Goal: Task Accomplishment & Management: Manage account settings

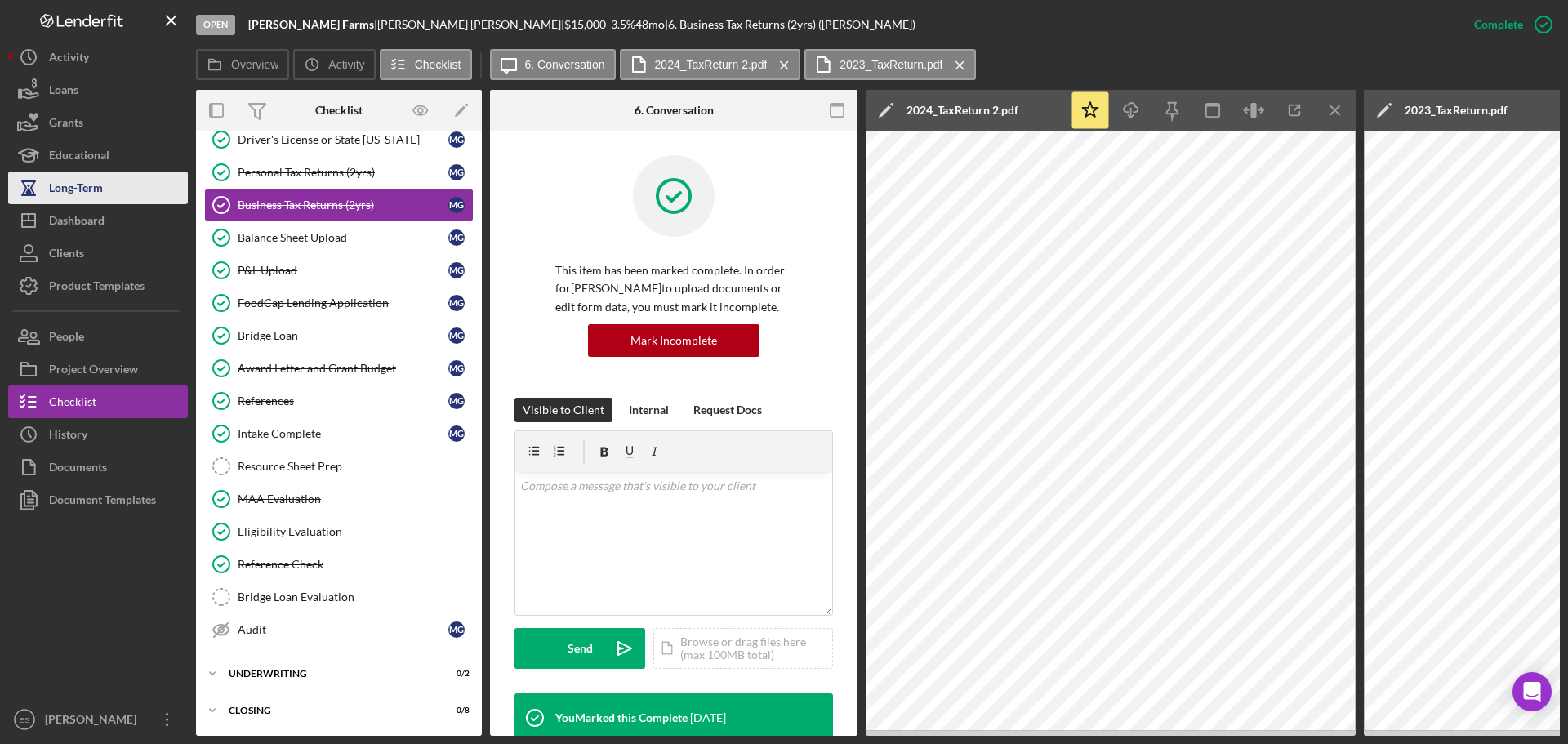
scroll to position [508, 0]
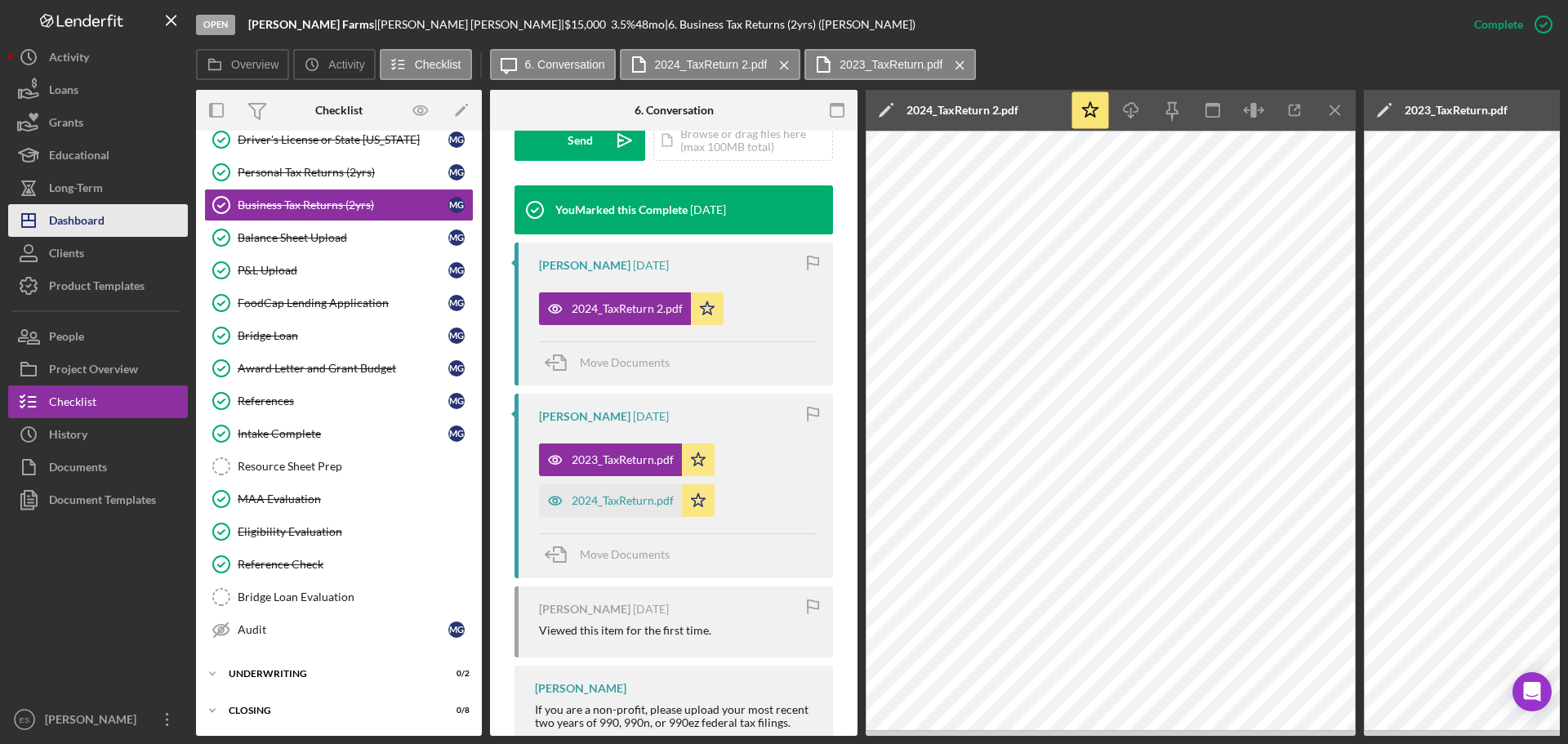
click at [85, 214] on div "Dashboard" at bounding box center [76, 222] width 56 height 36
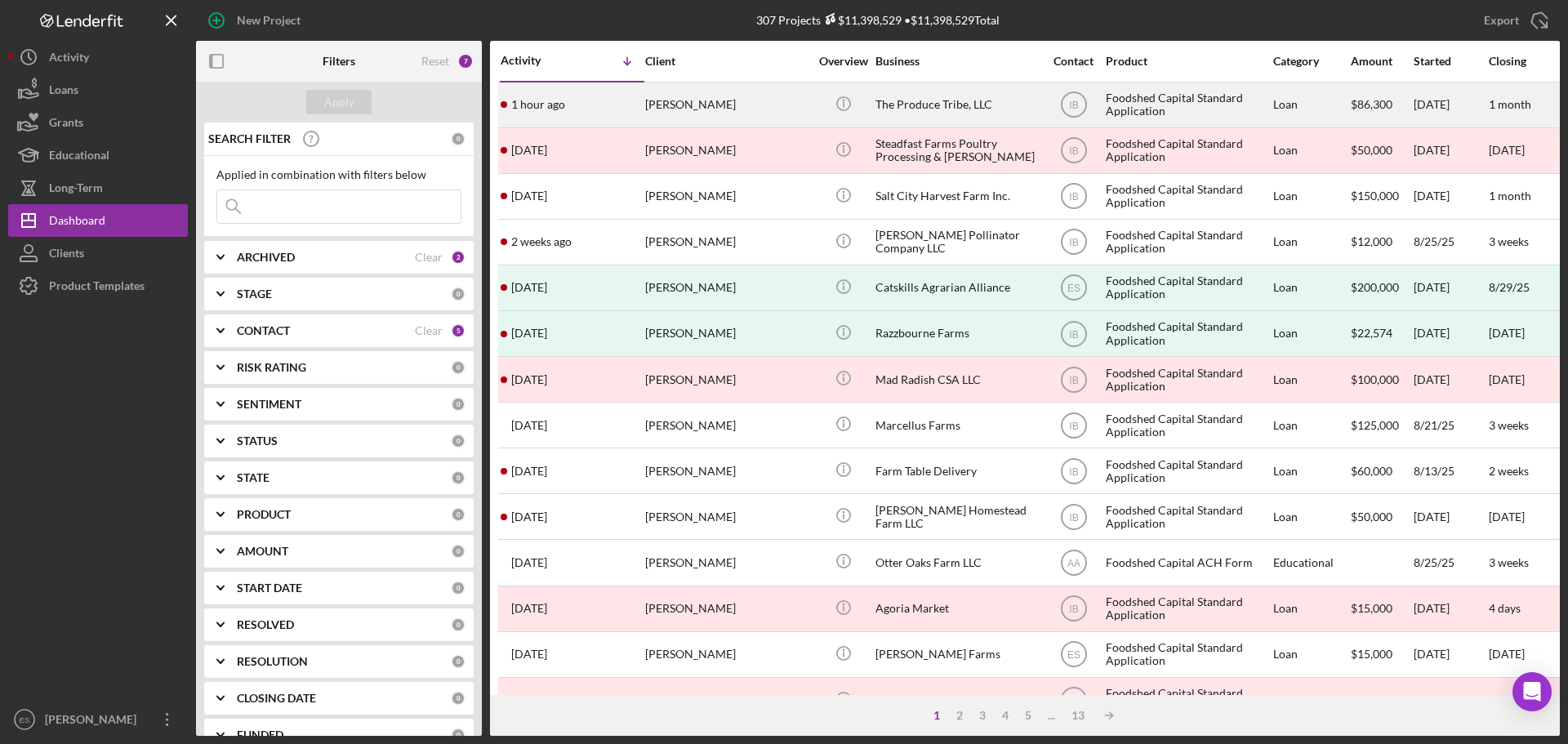
click at [761, 119] on div "[PERSON_NAME]" at bounding box center [726, 105] width 163 height 43
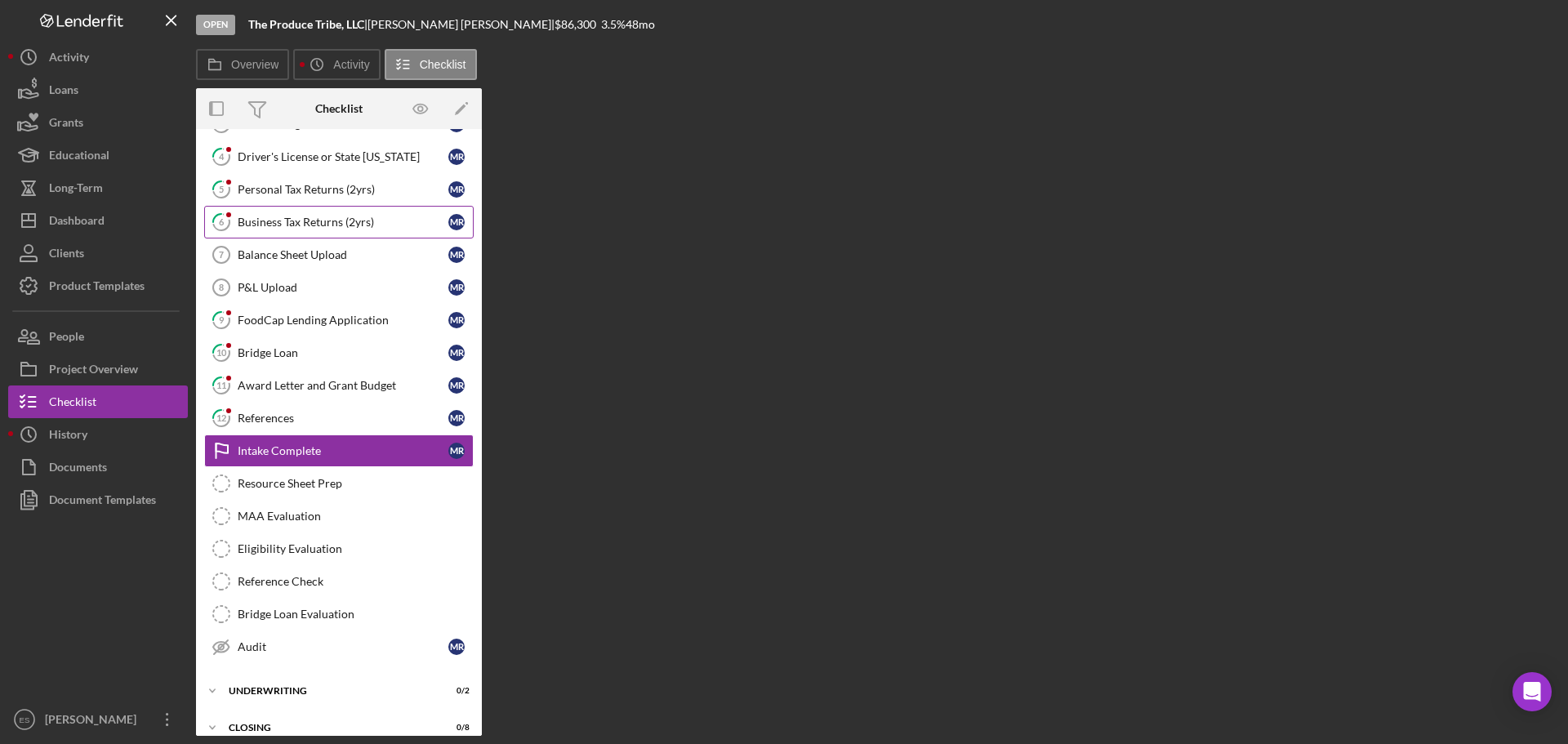
scroll to position [145, 0]
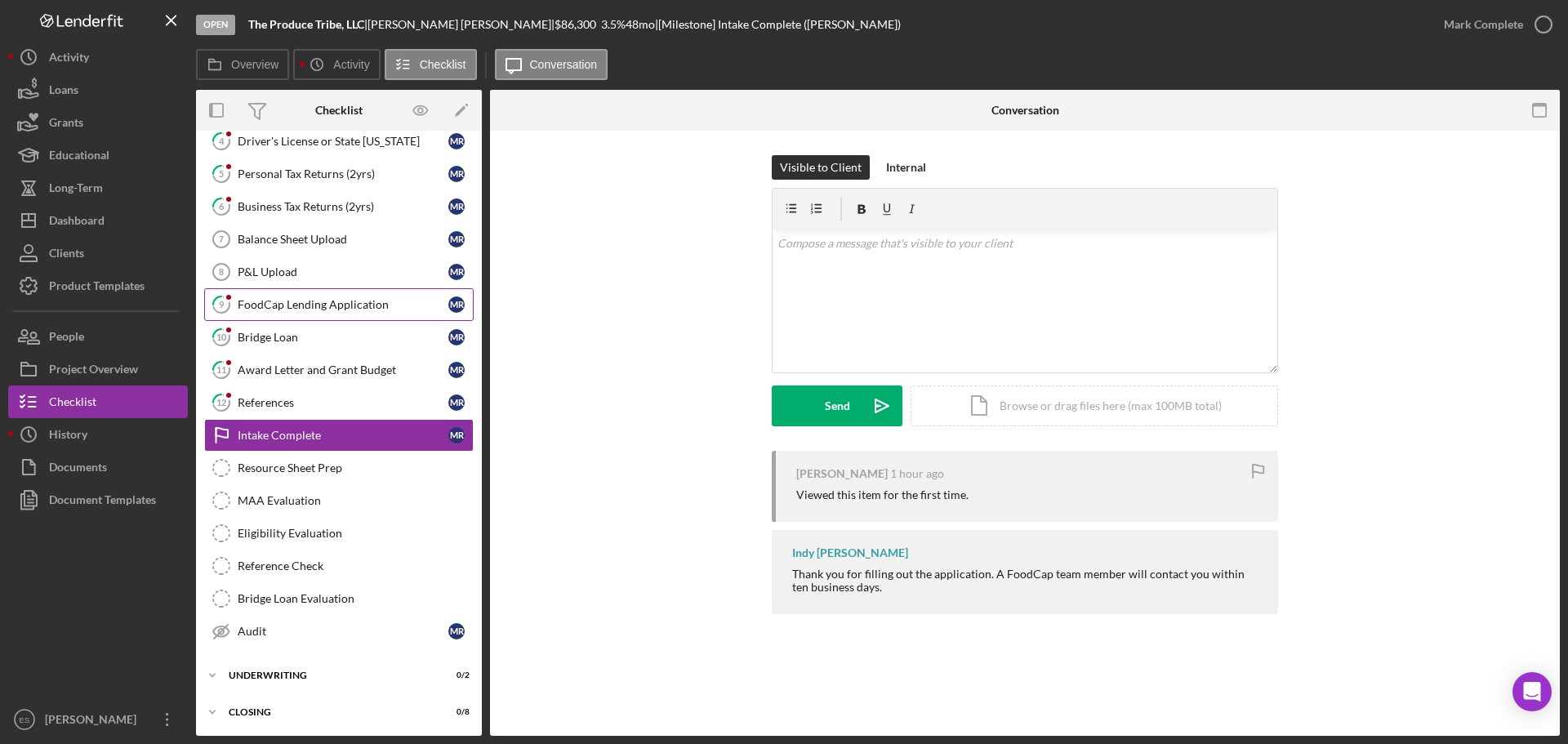
click at [327, 299] on div "FoodCap Lending Application" at bounding box center [343, 305] width 211 height 13
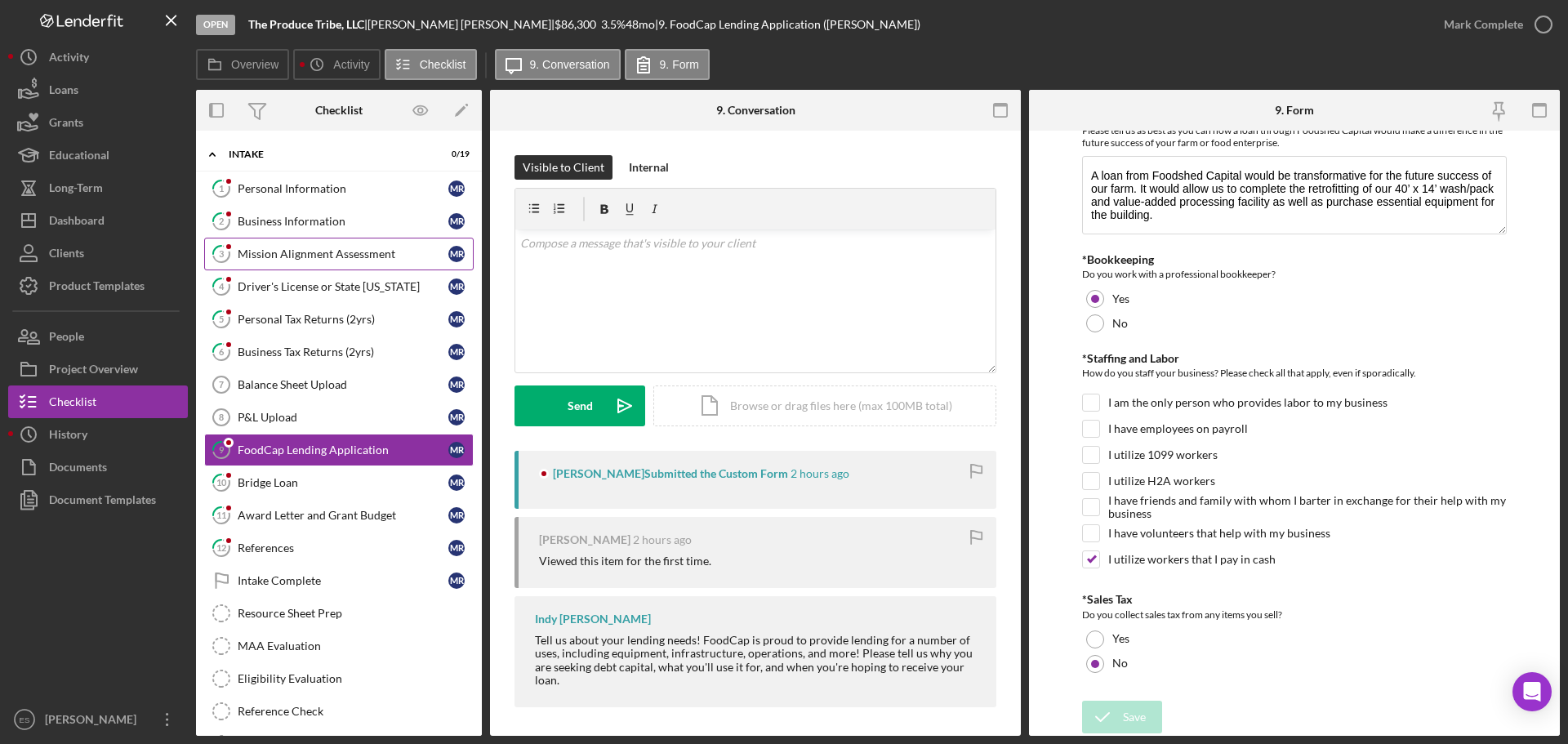
click at [300, 261] on link "3 Mission Alignment Assessment M R" at bounding box center [338, 254] width 269 height 32
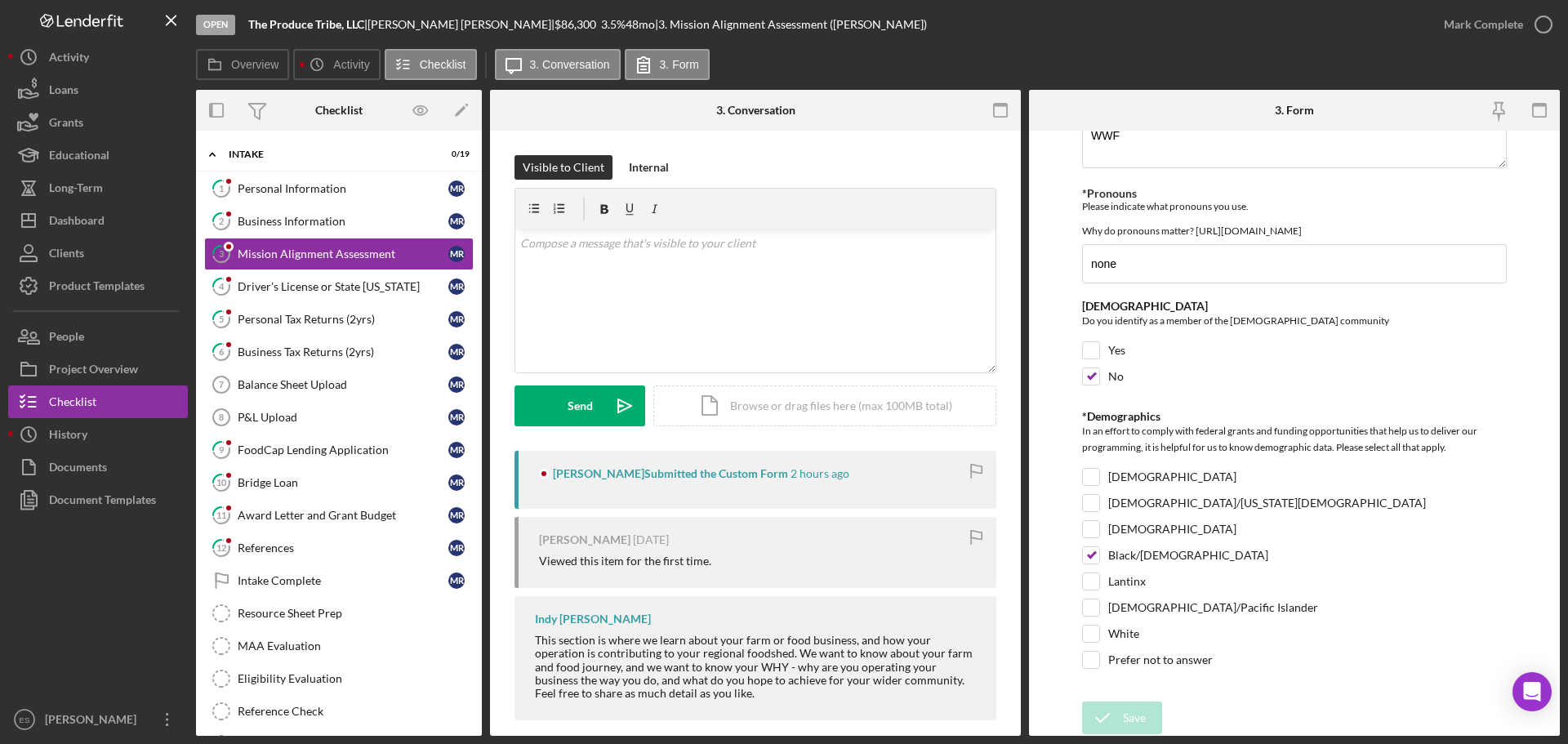
scroll to position [2573, 0]
click at [275, 323] on div "Personal Tax Returns (2yrs)" at bounding box center [343, 319] width 211 height 13
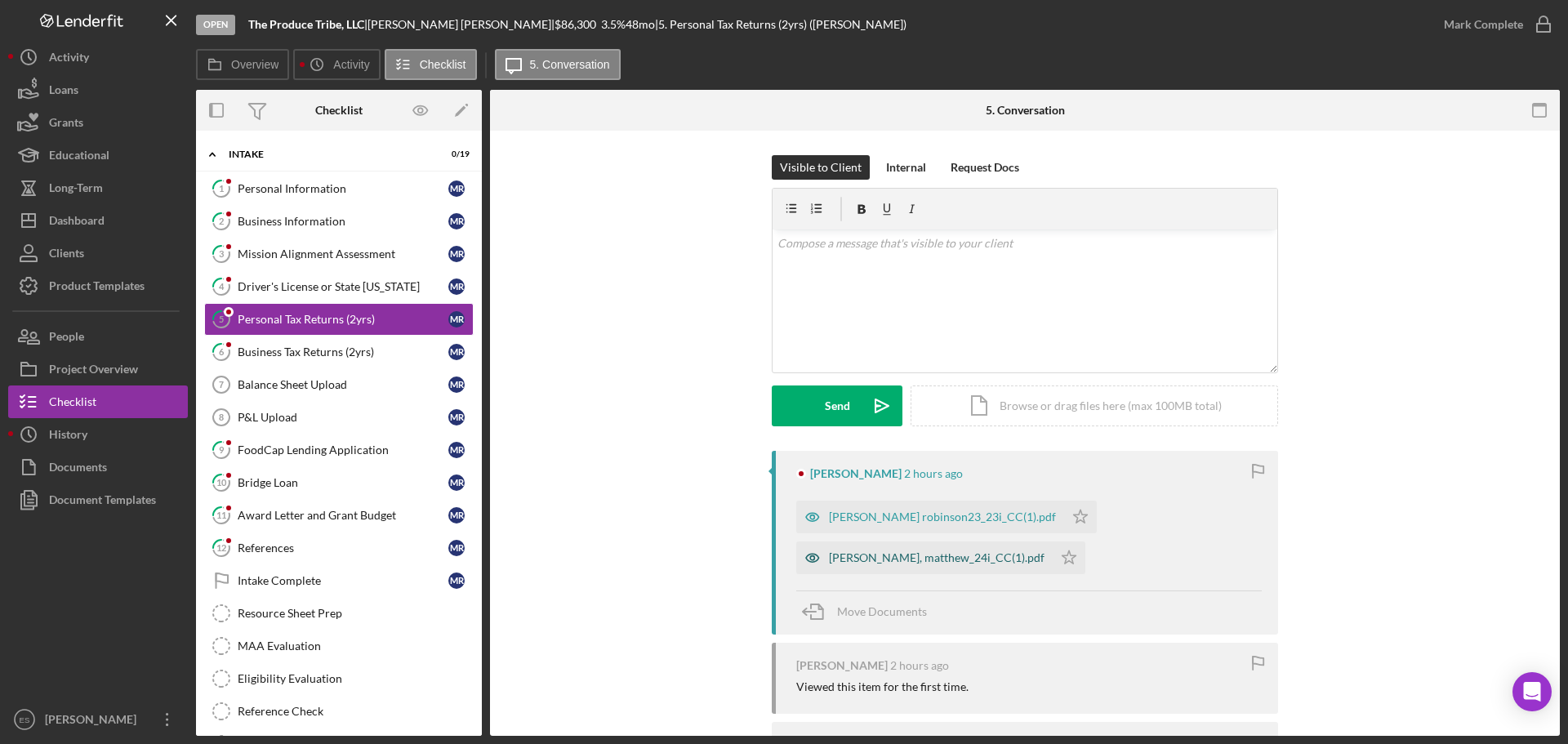
click at [858, 555] on div "[PERSON_NAME], matthew_24i_CC(1).pdf" at bounding box center [937, 558] width 216 height 13
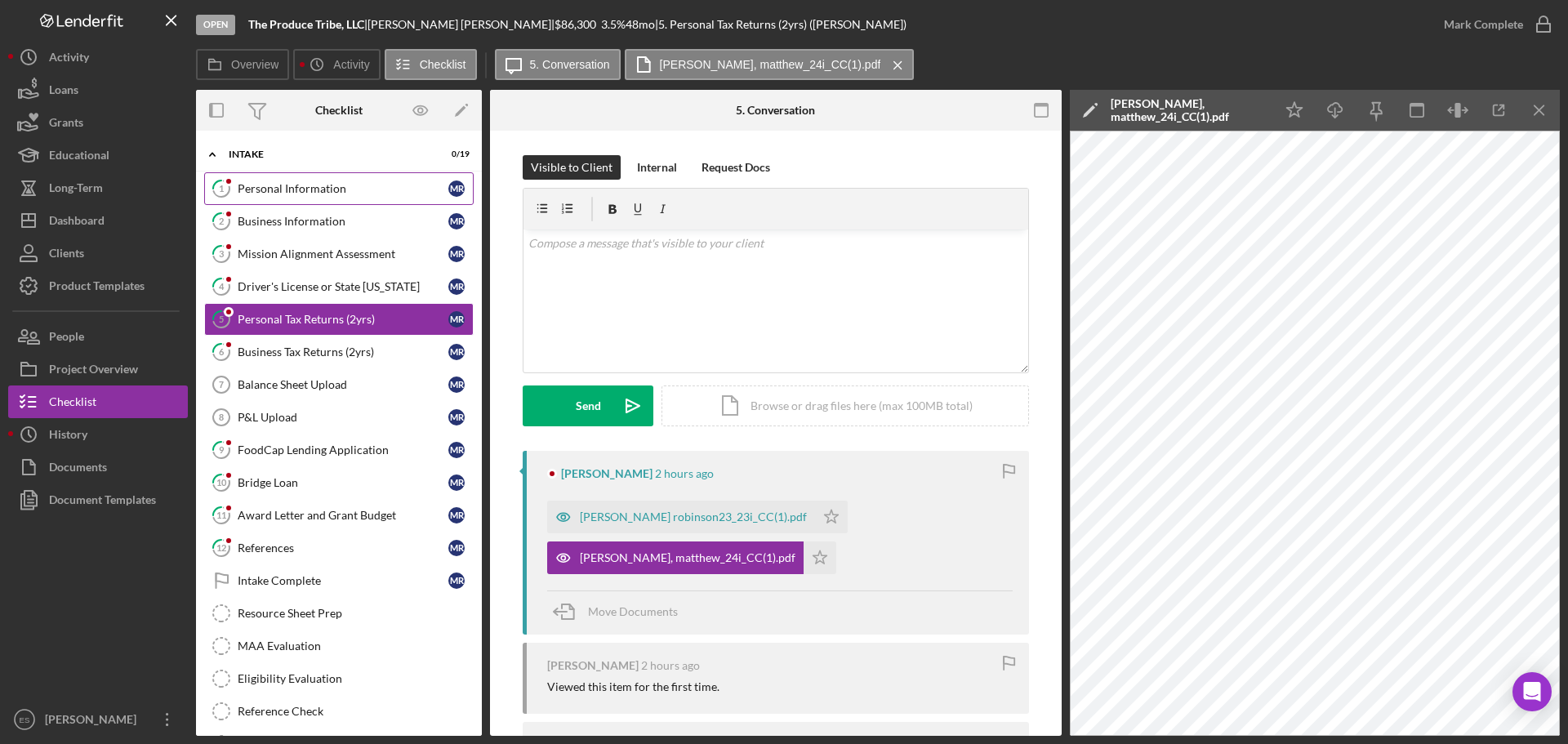
click at [358, 192] on div "Personal Information" at bounding box center [343, 189] width 211 height 13
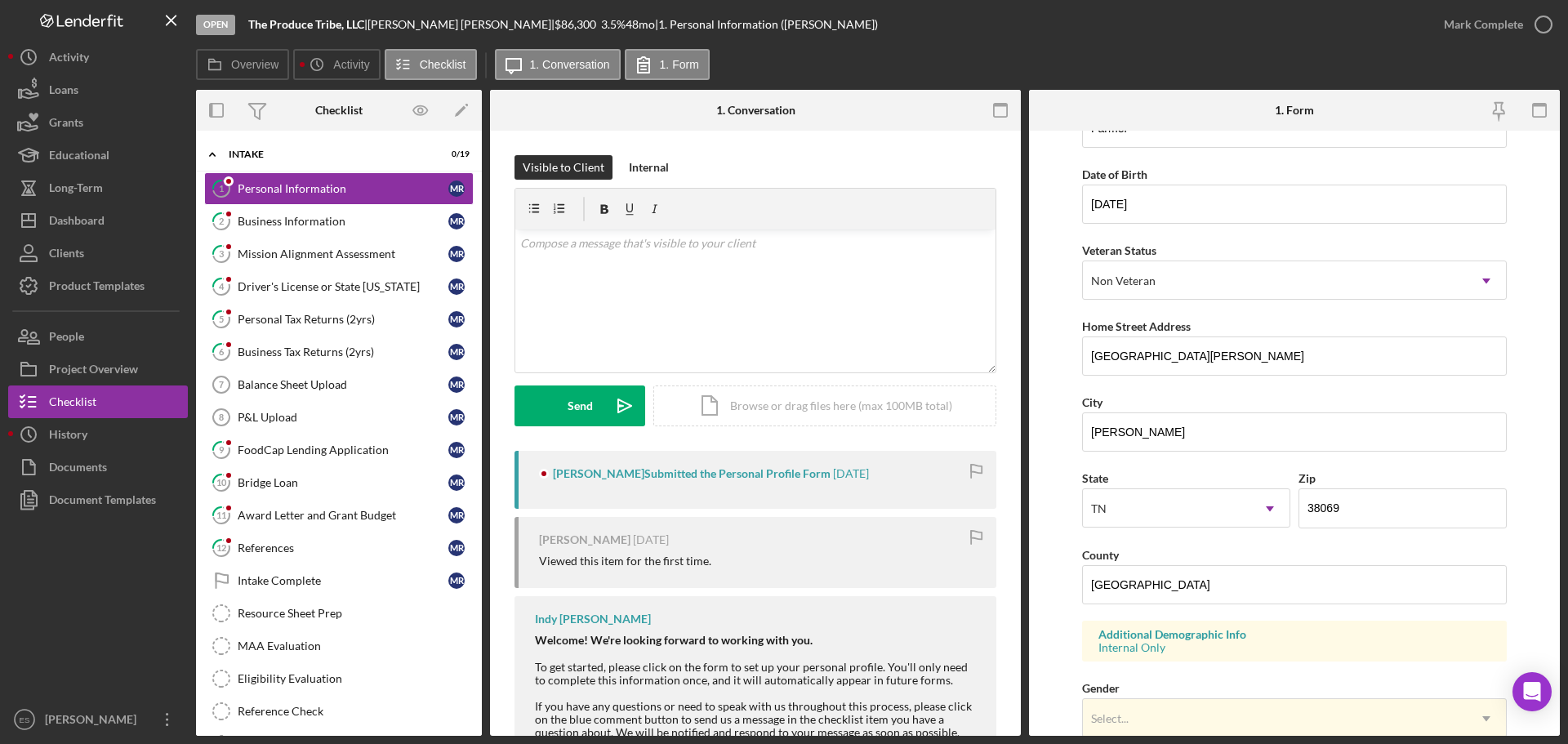
scroll to position [77, 0]
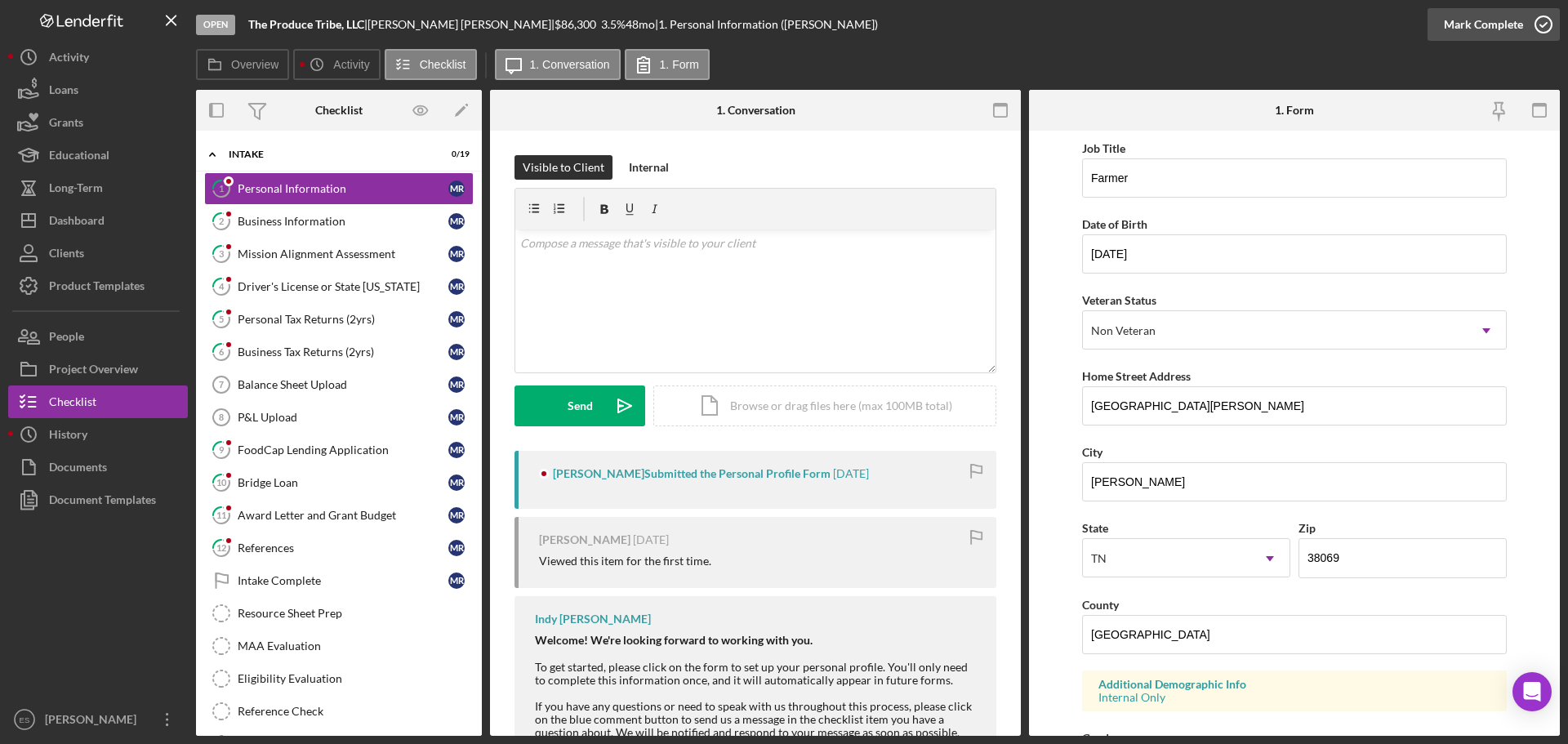
click at [1508, 21] on div "Mark Complete" at bounding box center [1483, 24] width 80 height 32
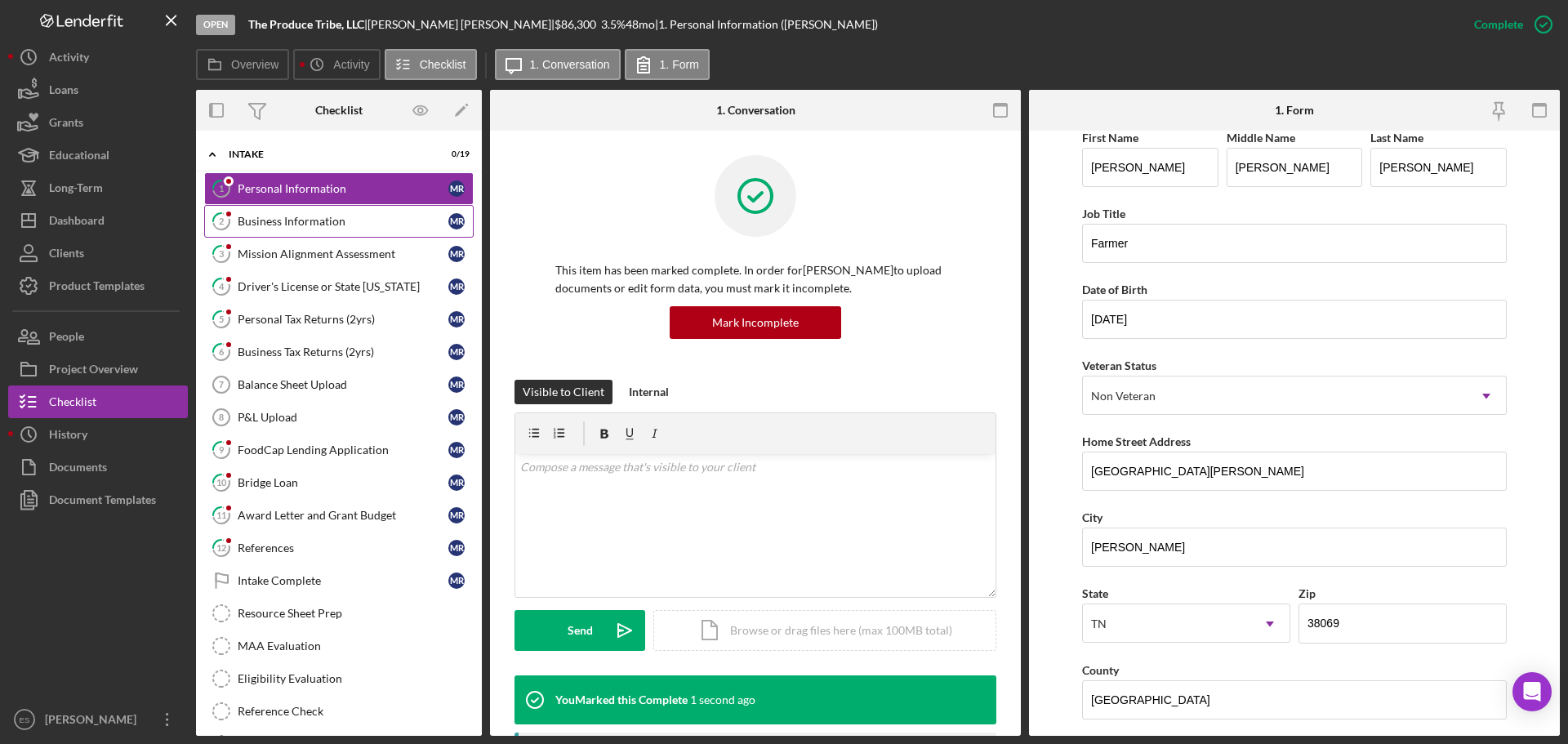
scroll to position [142, 0]
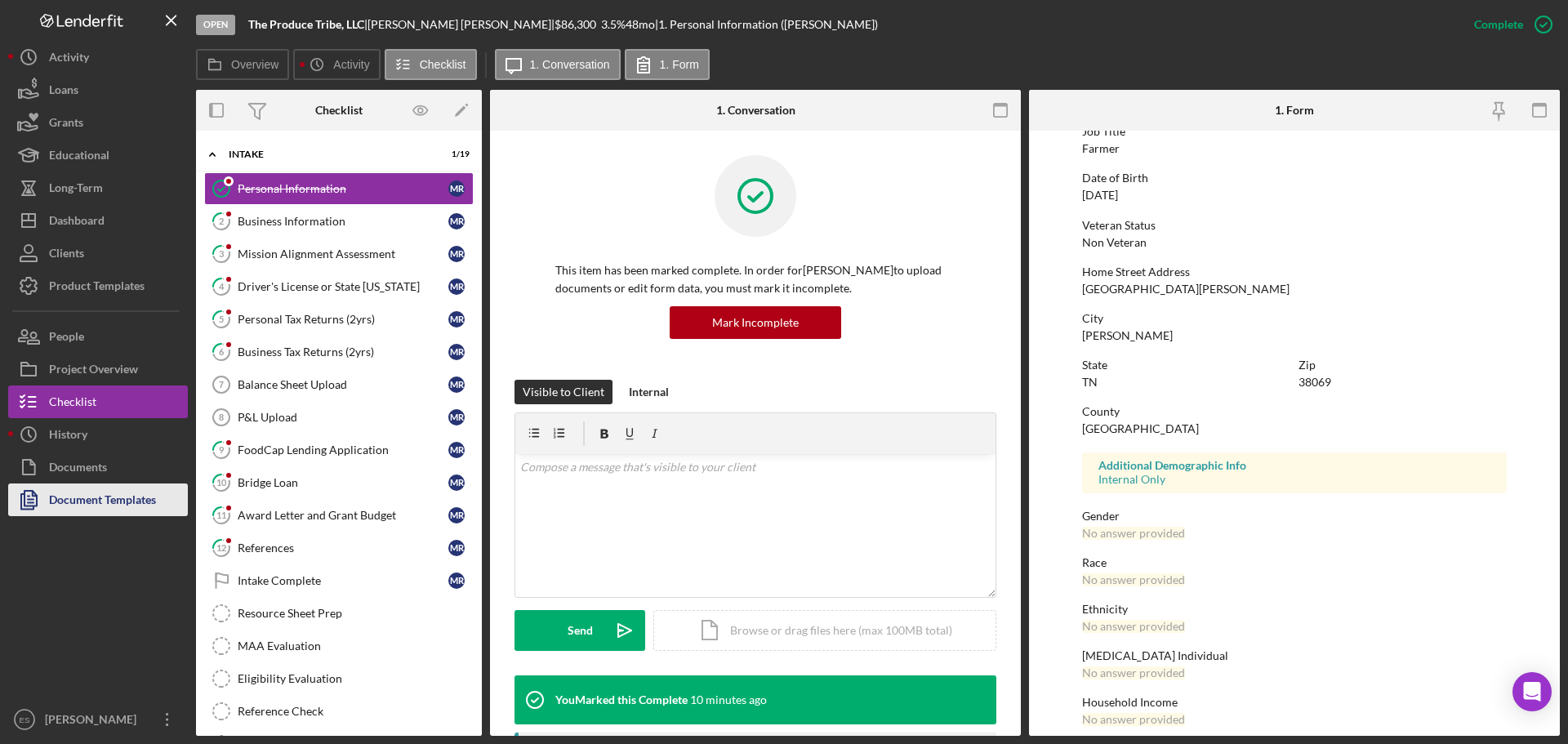
click at [107, 500] on div "Document Templates" at bounding box center [102, 502] width 107 height 36
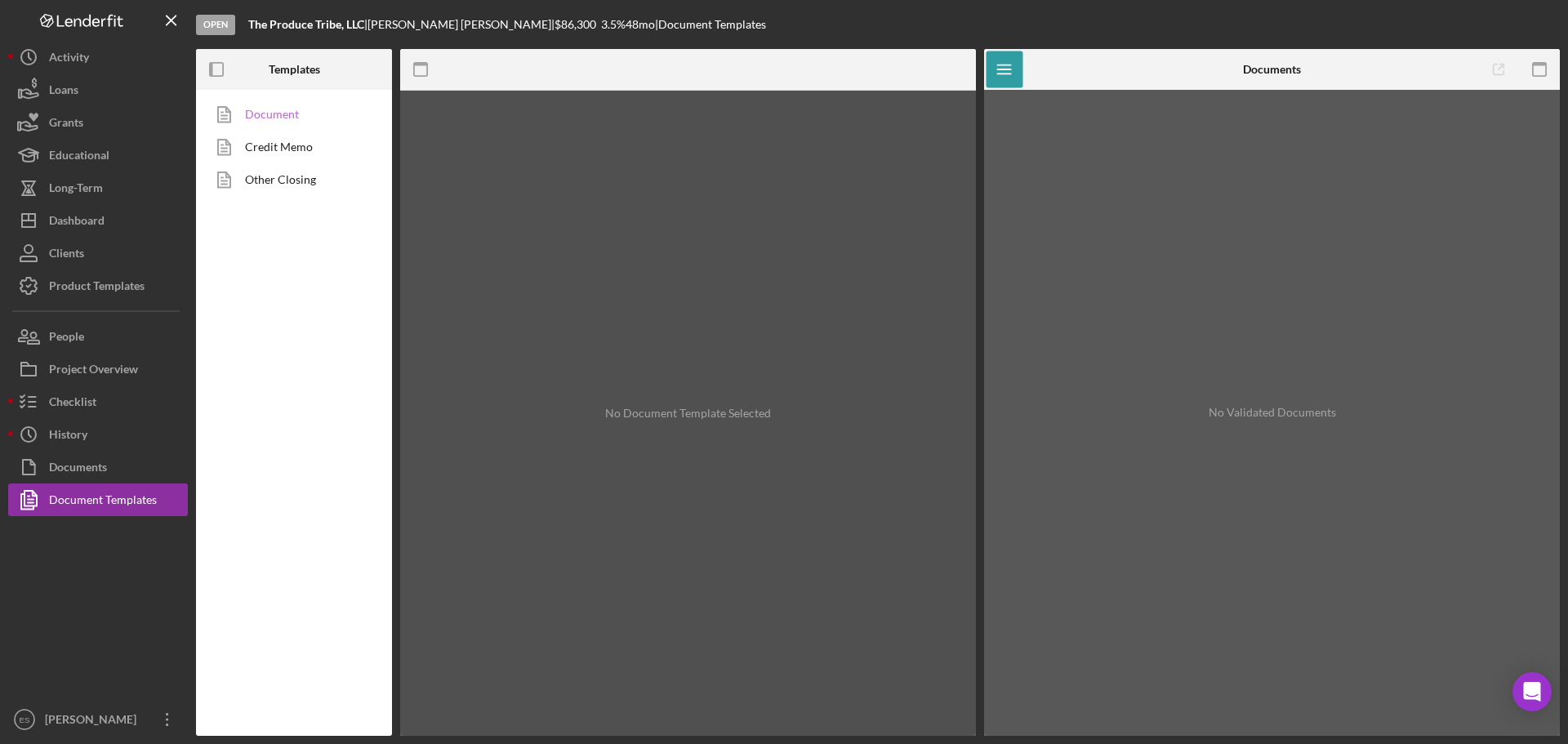
click at [286, 118] on link "Document" at bounding box center [289, 114] width 172 height 32
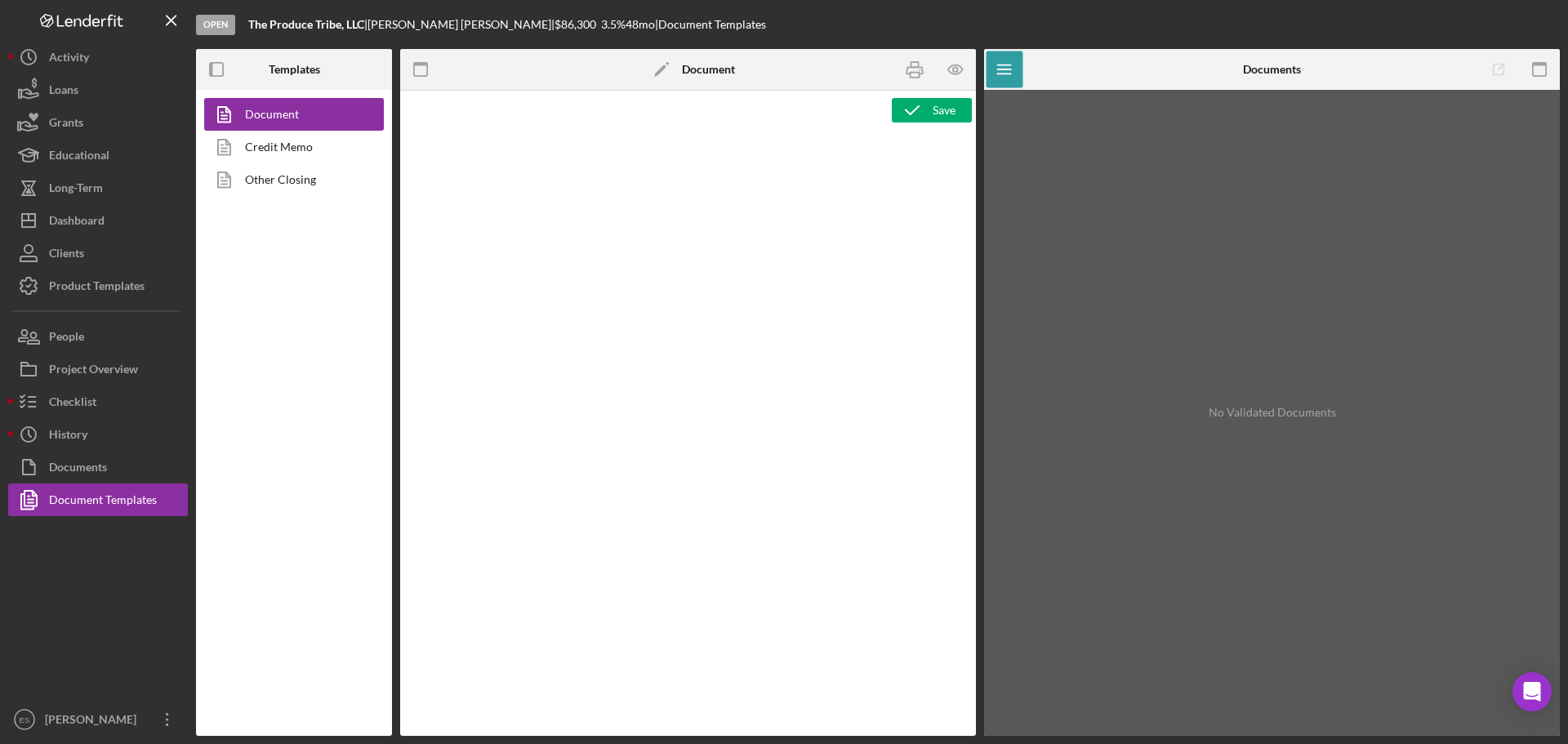
type textarea "<h1 style="text-align: left;">Resource Sheet</h1> <p class="p1">This resource s…"
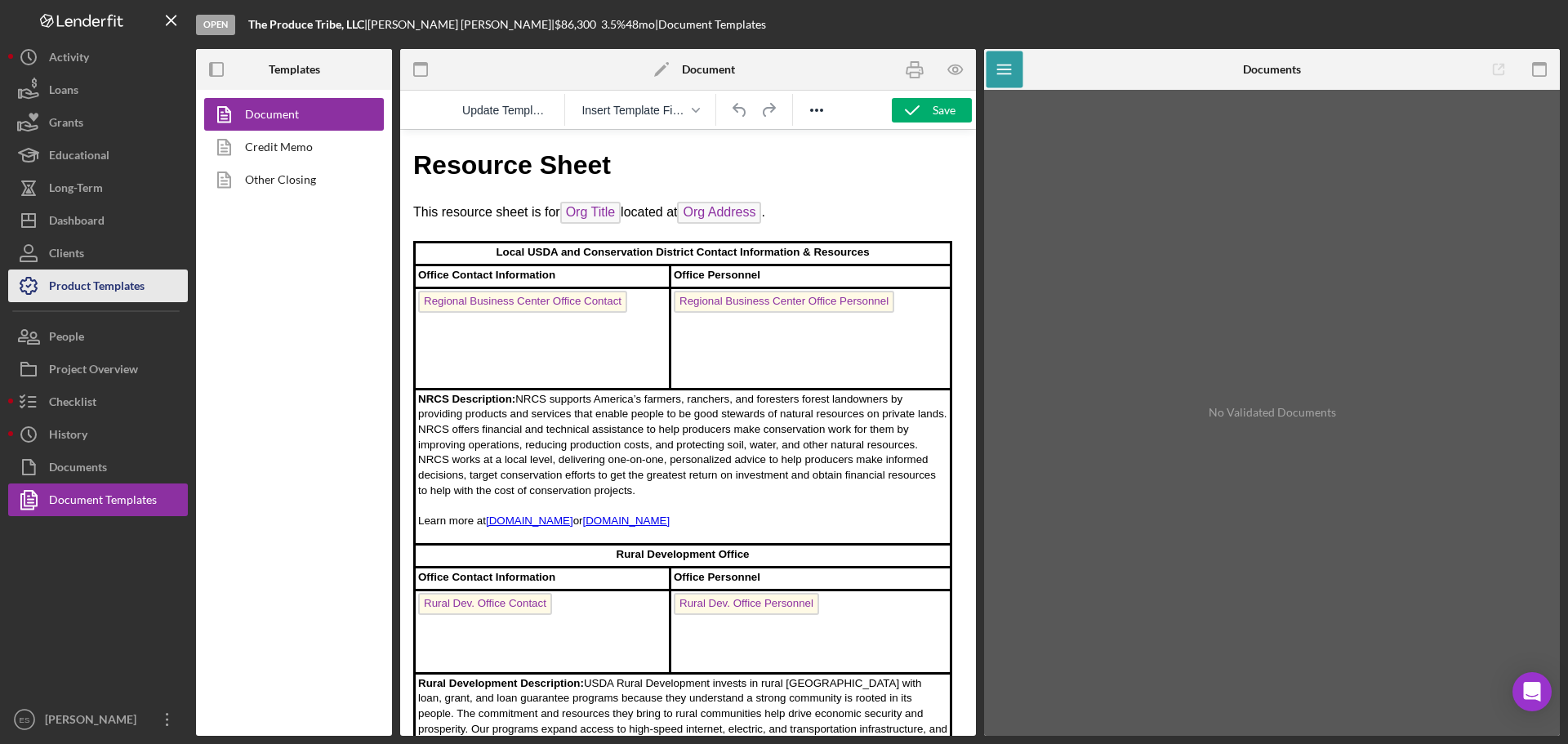
click at [109, 295] on div "Product Templates" at bounding box center [96, 288] width 95 height 36
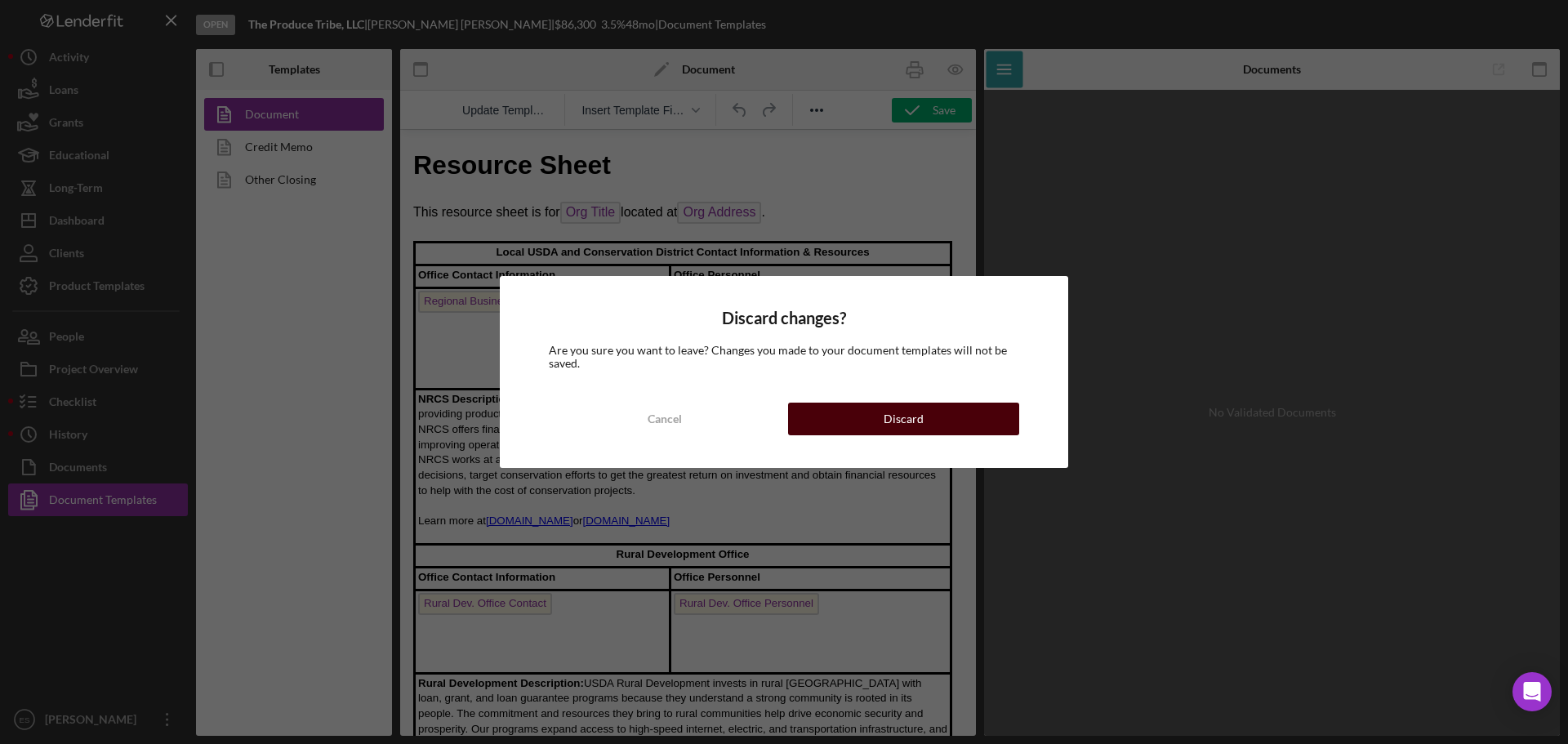
click at [852, 415] on button "Discard" at bounding box center [903, 419] width 231 height 32
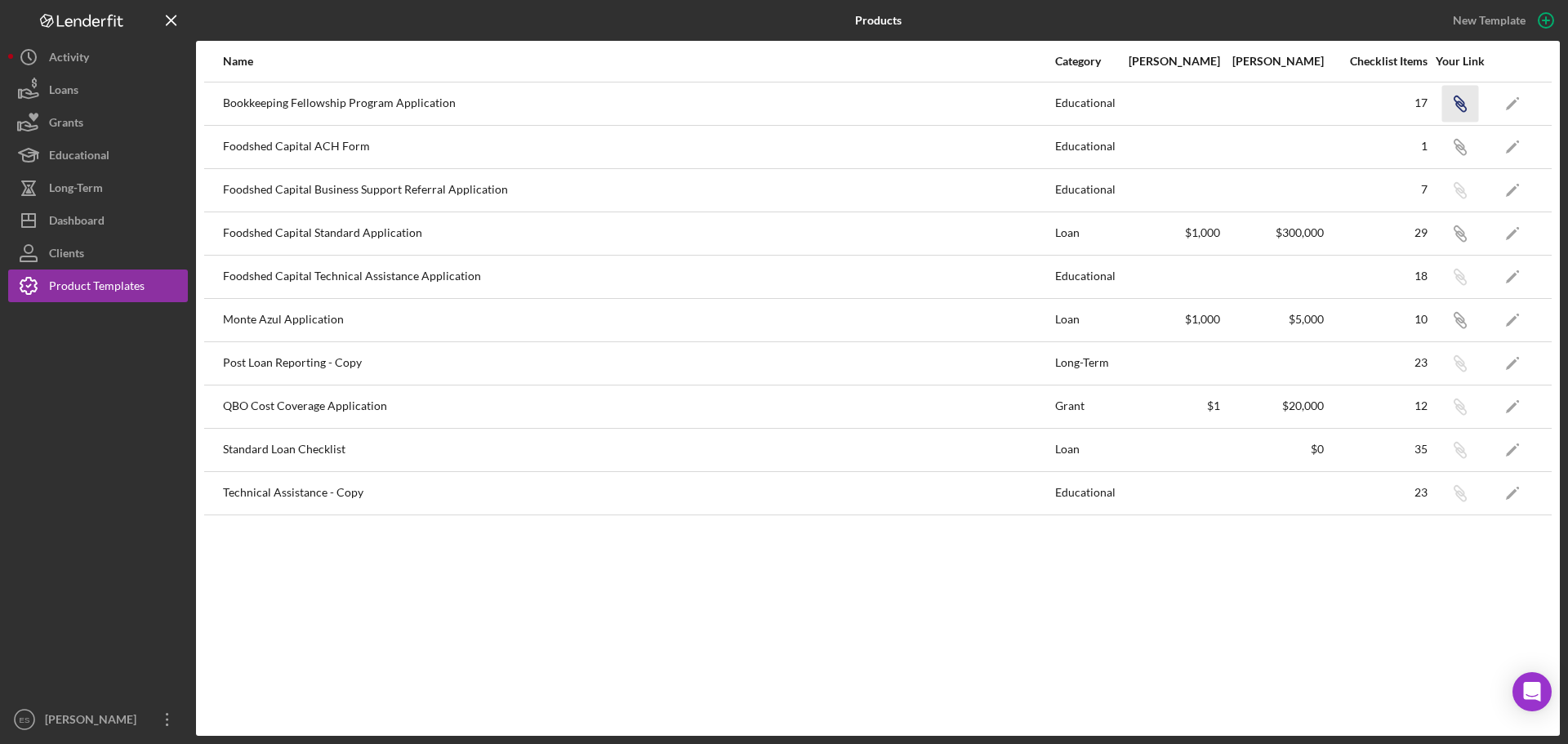
click at [1464, 107] on icon "Icon/Link" at bounding box center [1459, 103] width 36 height 36
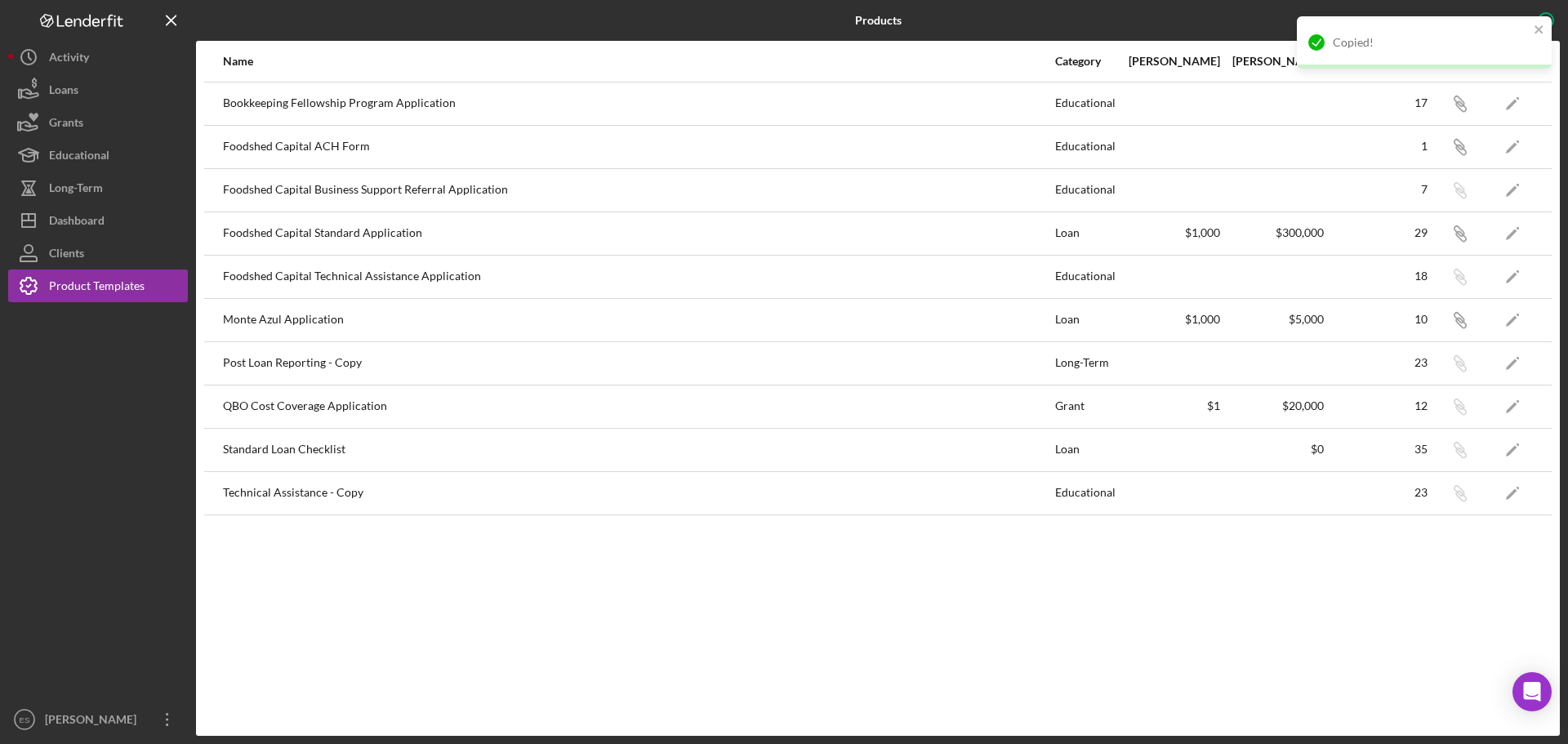
click at [408, 108] on div "Bookkeeping Fellowship Program Application" at bounding box center [638, 103] width 831 height 41
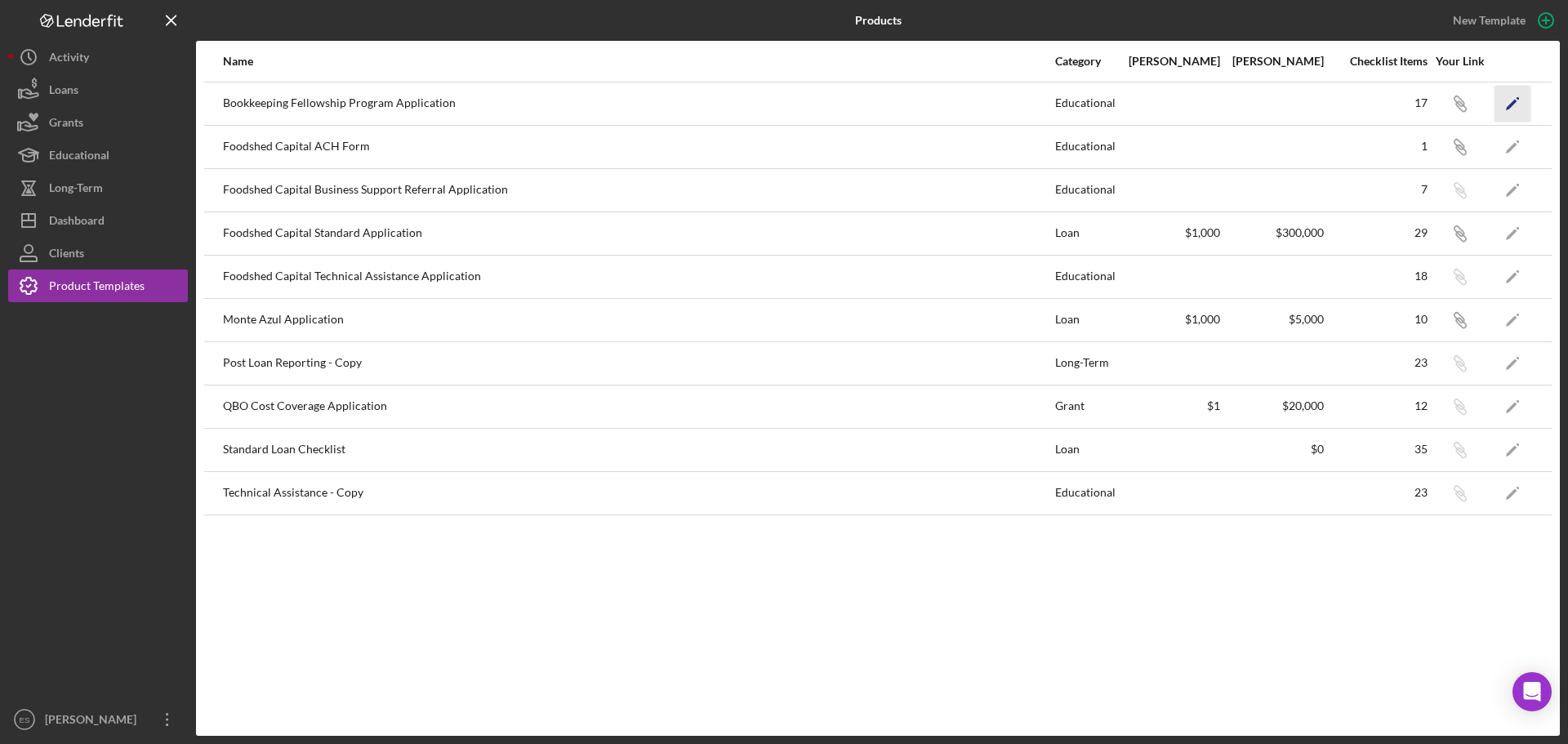
click at [1509, 103] on icon "Icon/Edit" at bounding box center [1512, 103] width 36 height 36
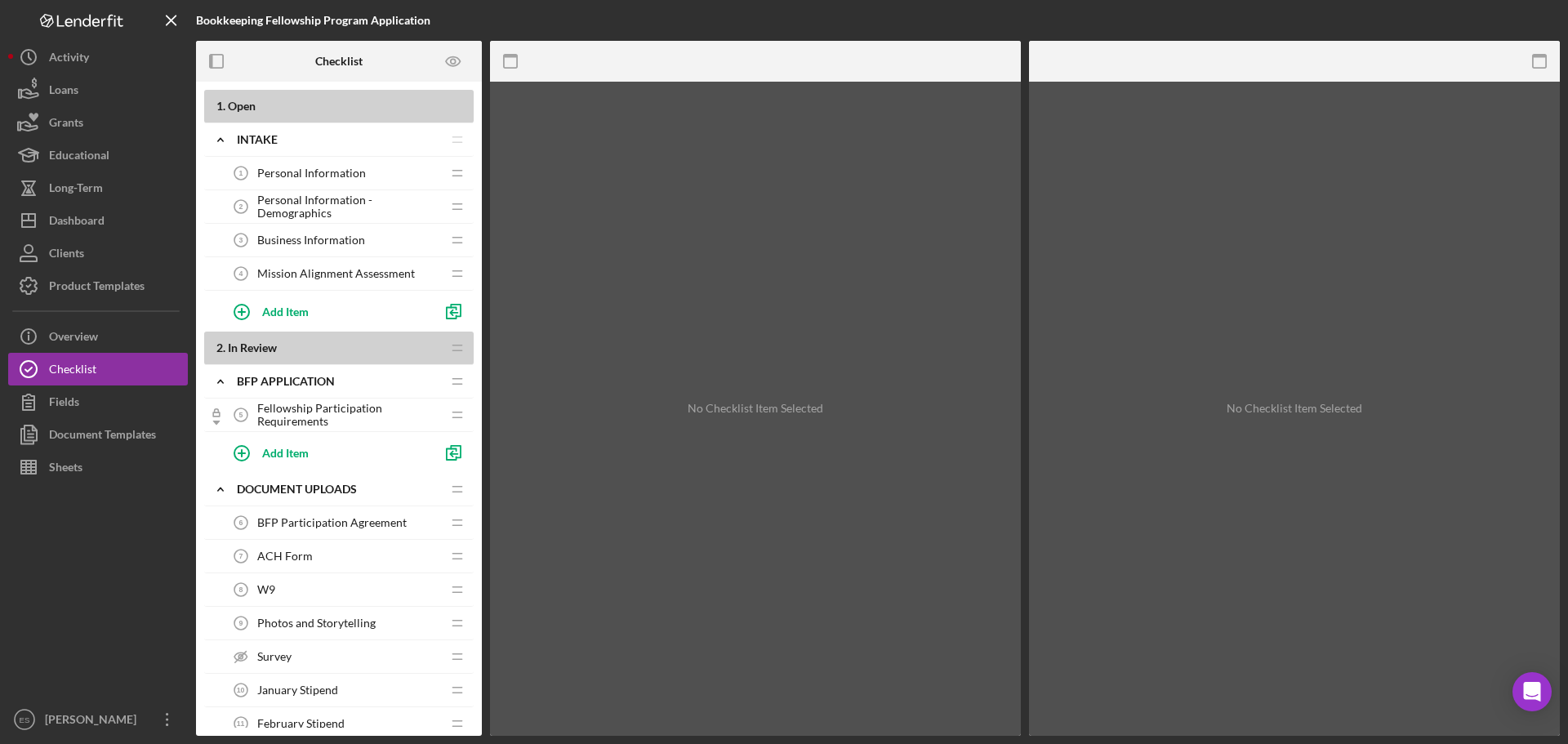
click at [289, 409] on span "Fellowship Participation Requirements" at bounding box center [349, 416] width 184 height 27
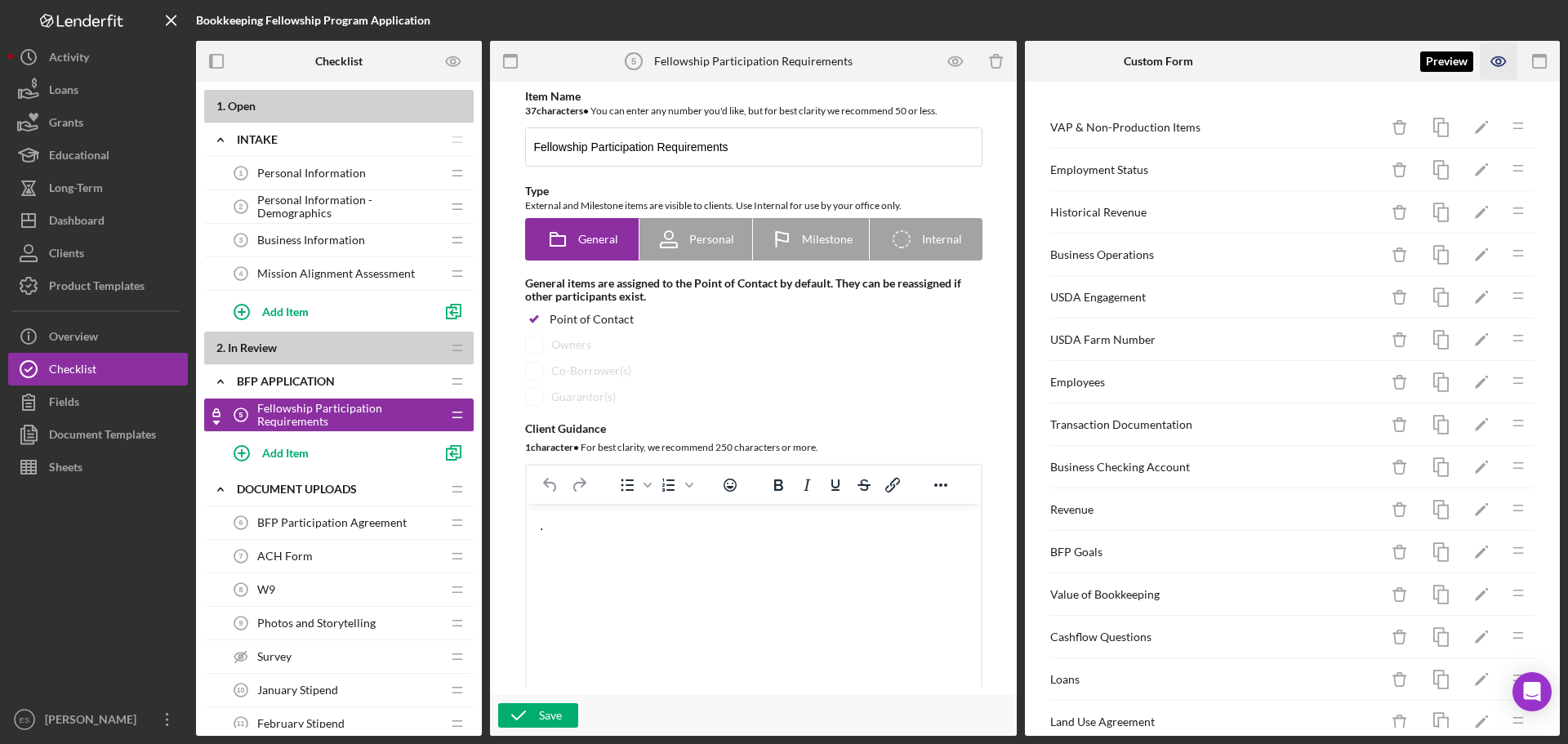
click at [1494, 65] on icon "button" at bounding box center [1499, 61] width 36 height 36
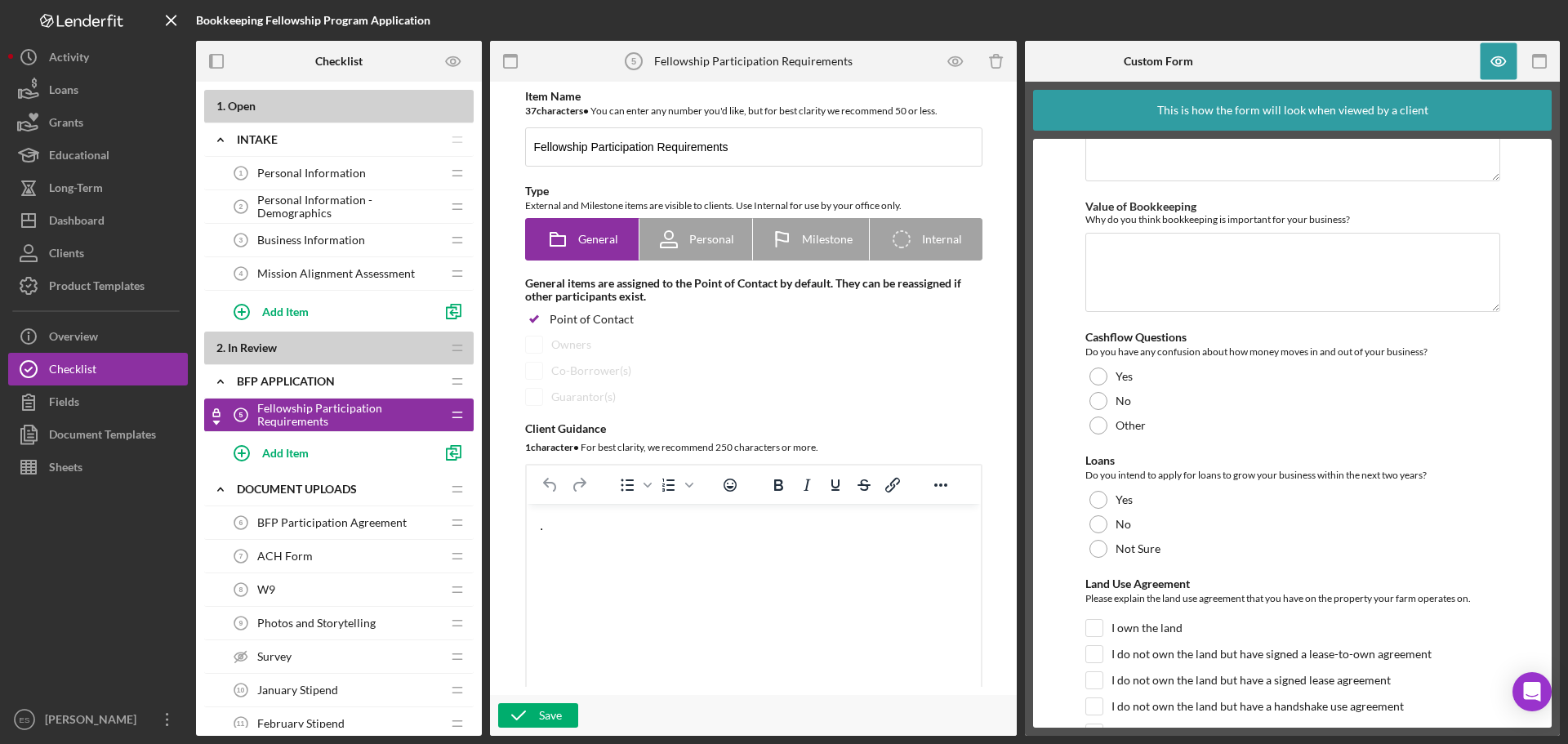
scroll to position [1209, 0]
